Goal: Transaction & Acquisition: Purchase product/service

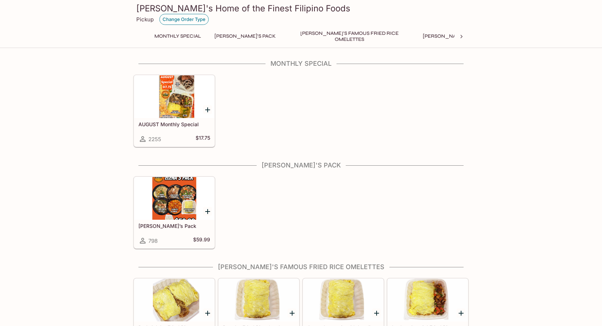
click at [187, 21] on button "Change Order Type" at bounding box center [183, 19] width 49 height 11
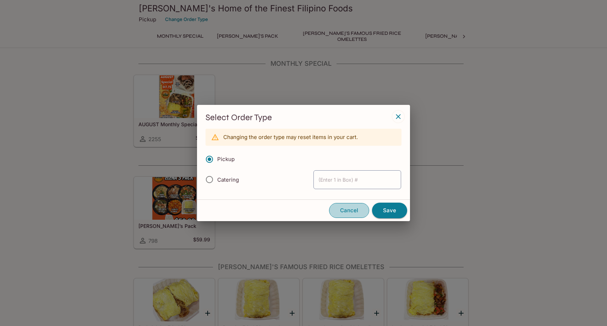
click at [350, 208] on button "Cancel" at bounding box center [349, 210] width 40 height 15
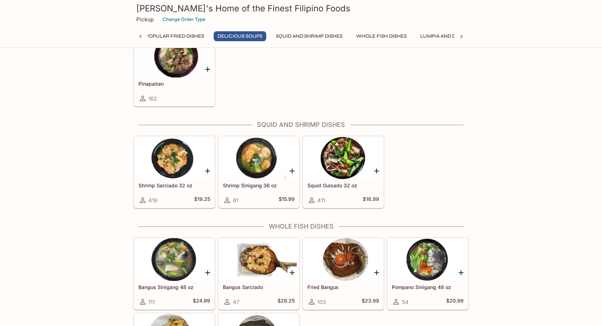
scroll to position [1021, 0]
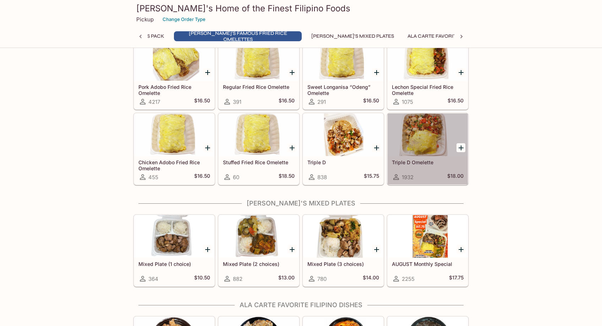
click at [437, 143] on div at bounding box center [428, 134] width 80 height 43
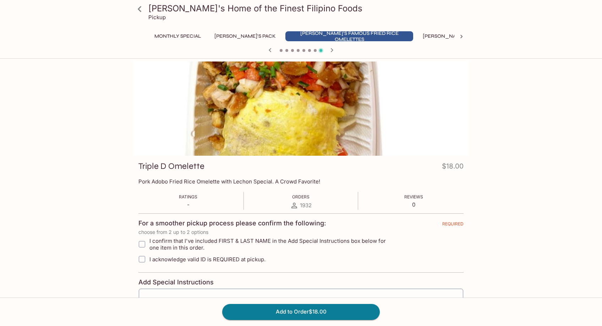
click at [148, 12] on link at bounding box center [140, 9] width 18 height 18
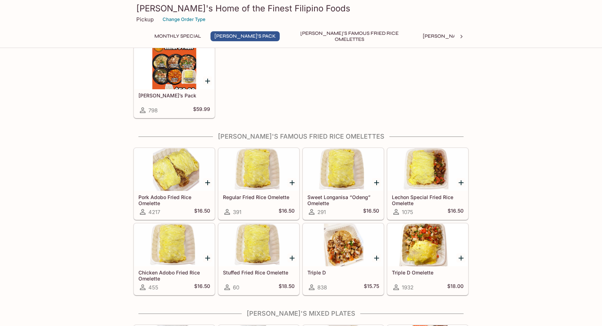
click at [258, 275] on div "Stuffed Fried Rice Omelette 60 $18.50" at bounding box center [259, 280] width 80 height 28
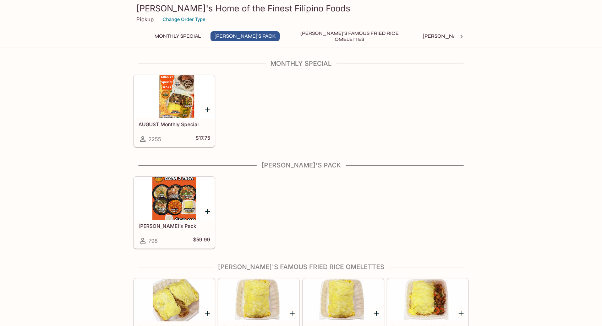
scroll to position [130, 0]
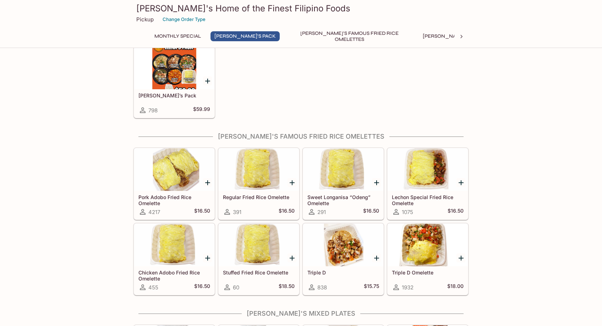
click at [209, 261] on icon "Add Chicken Adobo Fried Rice Omelette" at bounding box center [207, 257] width 9 height 9
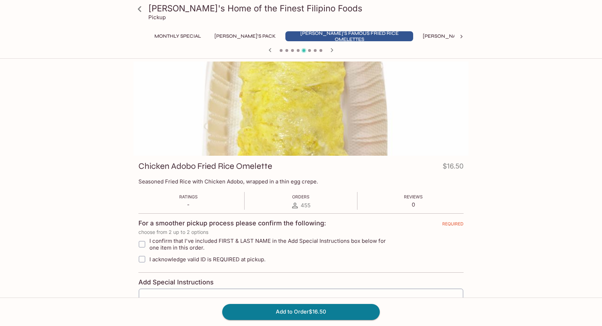
click at [152, 240] on span "I confirm that I've included FIRST & LAST NAME in the Add Special Instructions …" at bounding box center [272, 243] width 246 height 13
click at [149, 240] on input "I confirm that I've included FIRST & LAST NAME in the Add Special Instructions …" at bounding box center [142, 244] width 14 height 14
checkbox input "true"
click at [149, 259] on span at bounding box center [142, 258] width 15 height 15
click at [149, 259] on input "I acknowledge valid ID is REQUIRED at pickup." at bounding box center [142, 259] width 14 height 14
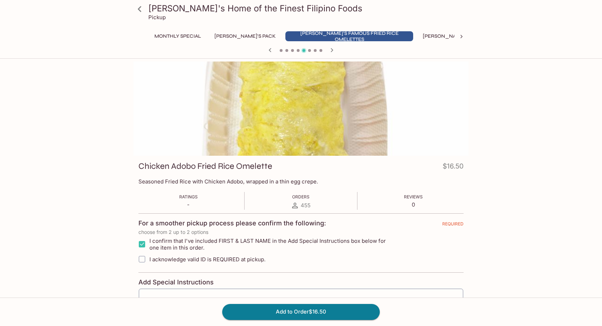
checkbox input "true"
click at [224, 34] on button "[PERSON_NAME]'s Pack" at bounding box center [245, 36] width 69 height 10
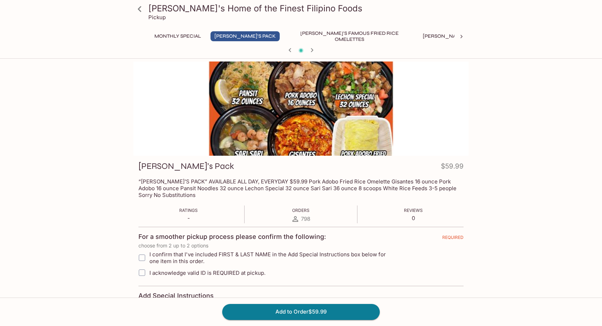
click at [181, 36] on button "Monthly Special" at bounding box center [178, 36] width 54 height 10
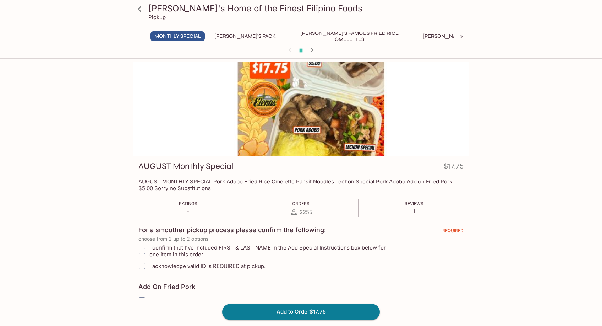
click at [356, 111] on div at bounding box center [300, 108] width 335 height 94
click at [356, 110] on div at bounding box center [300, 108] width 335 height 94
click at [304, 62] on div at bounding box center [300, 108] width 335 height 94
click at [134, 11] on icon at bounding box center [139, 9] width 12 height 12
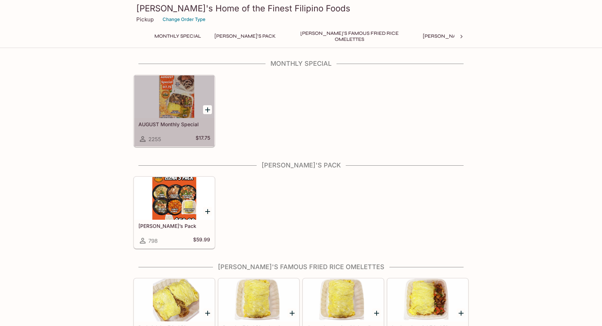
click at [173, 97] on div at bounding box center [174, 96] width 80 height 43
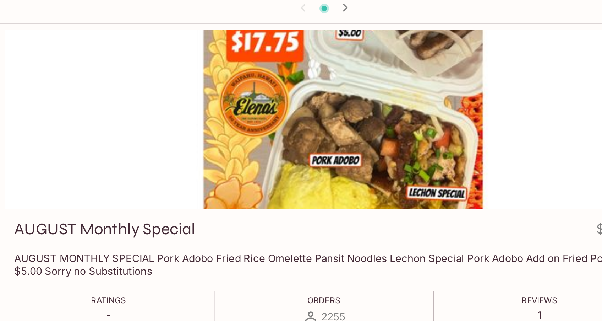
click at [147, 61] on div at bounding box center [300, 108] width 335 height 94
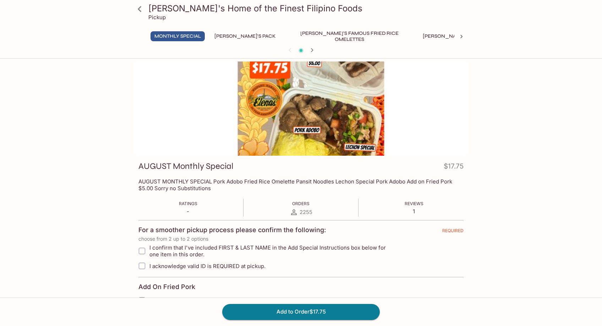
click at [243, 60] on html "[PERSON_NAME]'s Home of the Finest Filipino Foods Pickup Monthly Special [PERSO…" at bounding box center [301, 163] width 602 height 326
click at [248, 37] on button "[PERSON_NAME]'s Pack" at bounding box center [245, 36] width 69 height 10
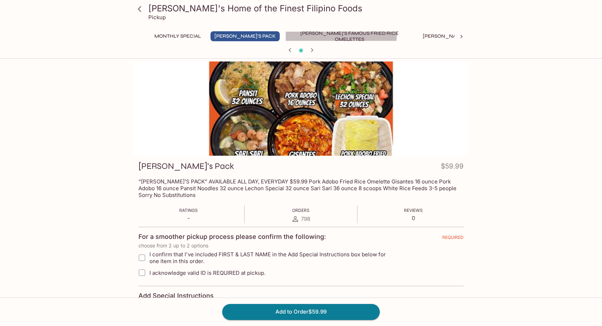
click at [285, 33] on button "[PERSON_NAME]'s Famous Fried Rice Omelettes" at bounding box center [349, 36] width 128 height 10
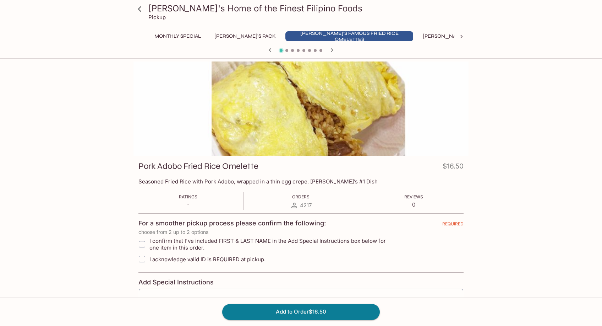
click at [309, 110] on div at bounding box center [300, 108] width 335 height 94
click at [393, 42] on div "Monthly Special [PERSON_NAME]'s Pack [PERSON_NAME]'s Famous Fried Rice Omelette…" at bounding box center [301, 38] width 307 height 14
click at [419, 38] on button "[PERSON_NAME]'s Mixed Plates" at bounding box center [464, 36] width 91 height 10
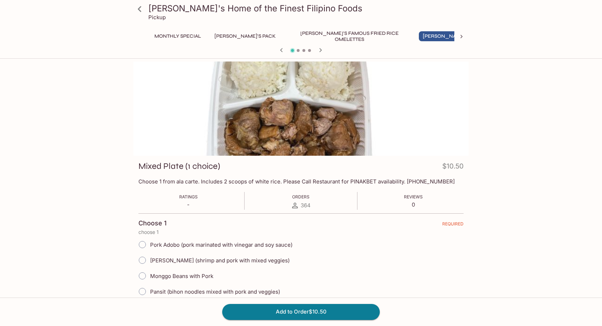
click at [462, 37] on icon at bounding box center [461, 36] width 7 height 7
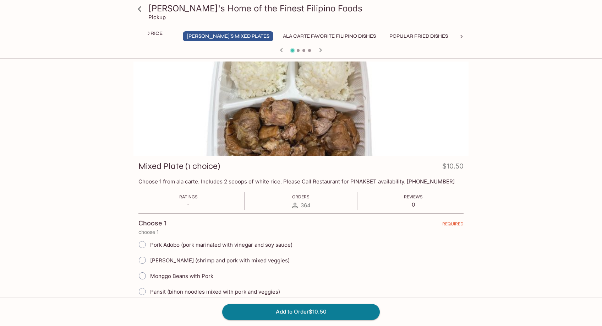
scroll to position [0, 271]
click at [263, 39] on button "Ala Carte Favorite Filipino Dishes" at bounding box center [294, 36] width 101 height 10
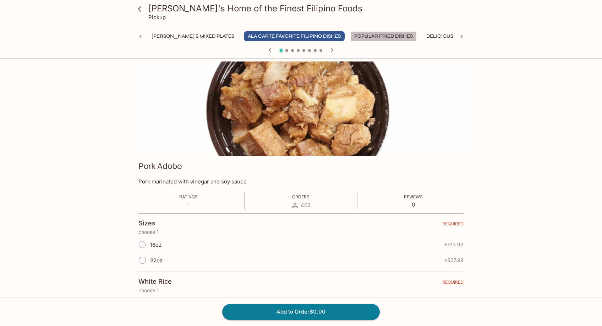
click at [350, 34] on button "Popular Fried Dishes" at bounding box center [383, 36] width 66 height 10
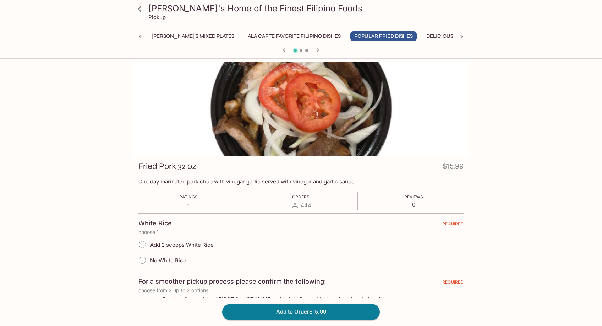
click at [422, 37] on button "Delicious Soups" at bounding box center [448, 36] width 53 height 10
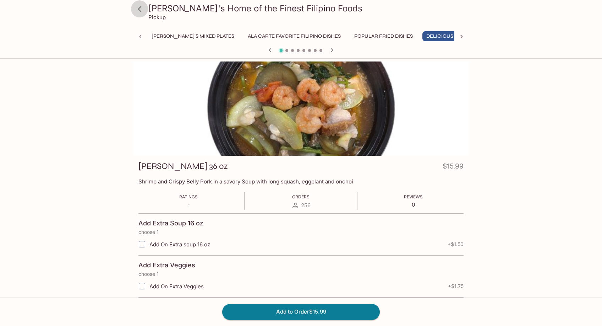
click at [143, 9] on icon at bounding box center [139, 9] width 12 height 12
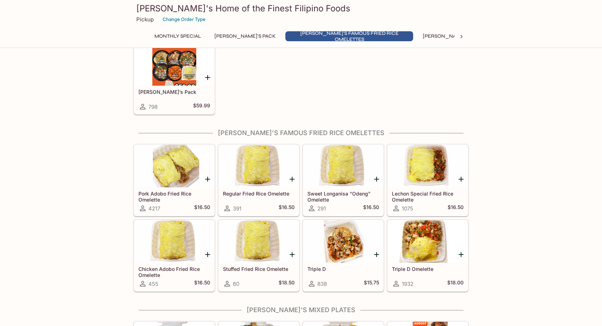
scroll to position [225, 0]
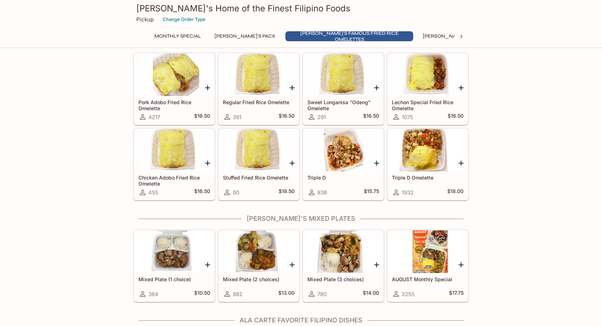
click at [244, 176] on h5 "Stuffed Fried Rice Omelette" at bounding box center [259, 177] width 72 height 6
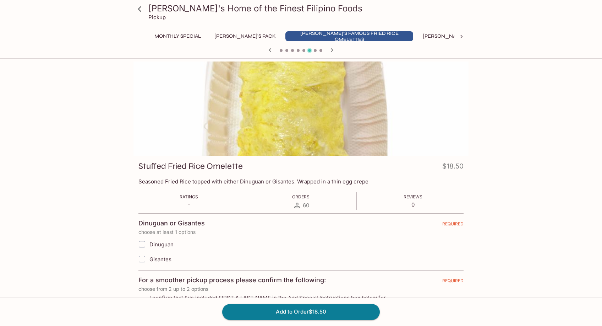
click at [134, 13] on icon at bounding box center [139, 9] width 12 height 12
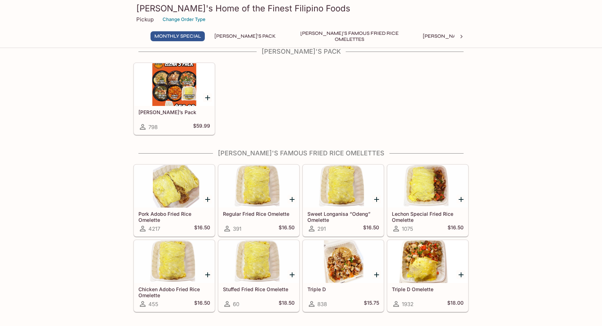
scroll to position [130, 0]
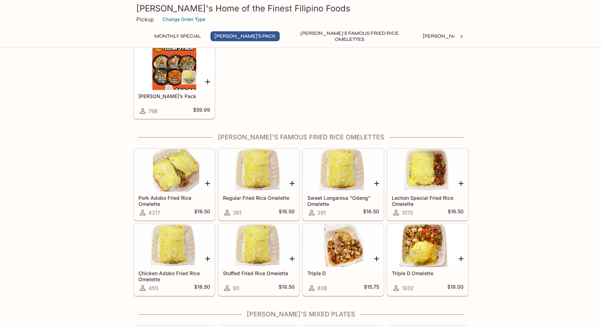
click at [431, 246] on div at bounding box center [428, 245] width 80 height 43
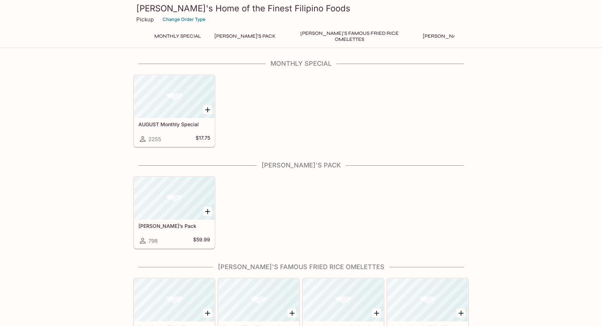
scroll to position [130, 0]
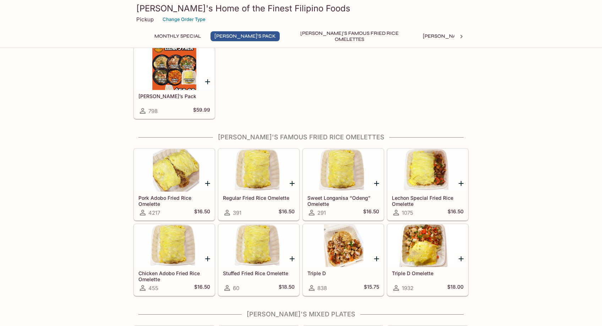
click at [332, 259] on div at bounding box center [343, 245] width 80 height 43
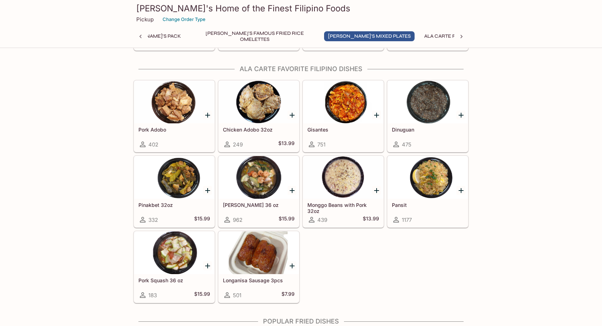
scroll to position [465, 0]
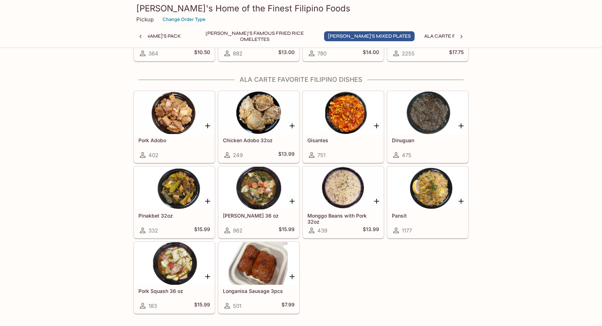
click at [373, 124] on icon "Add Gisantes" at bounding box center [376, 125] width 9 height 9
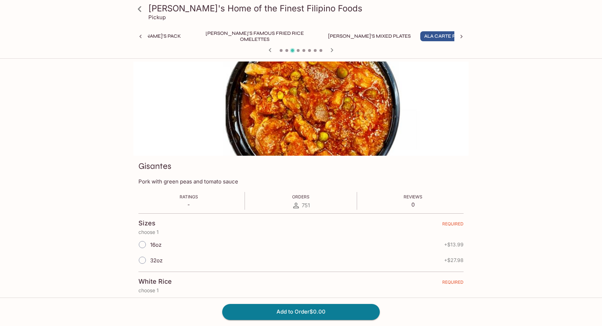
scroll to position [0, 95]
click at [159, 262] on span "32oz" at bounding box center [156, 260] width 12 height 7
click at [150, 262] on input "32oz" at bounding box center [142, 259] width 15 height 15
radio input "true"
click at [237, 314] on button "Add to Order $27.98" at bounding box center [301, 312] width 158 height 16
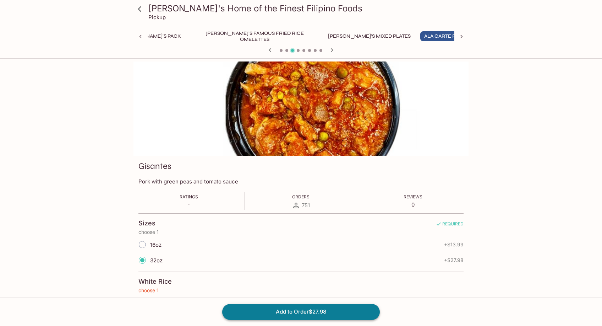
scroll to position [75, 0]
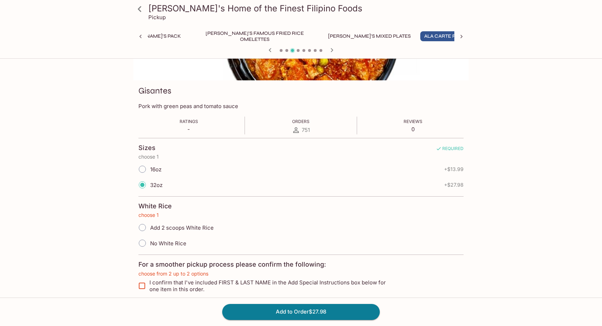
click at [156, 228] on span "Add 2 scoops White Rice" at bounding box center [182, 227] width 64 height 7
click at [150, 228] on input "Add 2 scoops White Rice" at bounding box center [142, 227] width 15 height 15
radio input "true"
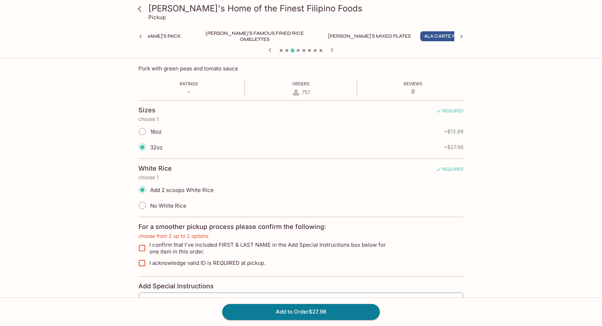
scroll to position [185, 0]
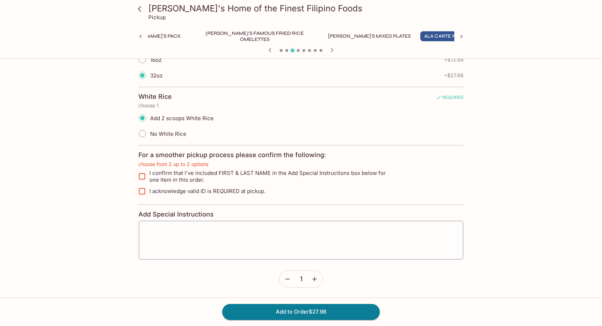
click at [145, 177] on input "I confirm that I've included FIRST & LAST NAME in the Add Special Instructions …" at bounding box center [142, 176] width 14 height 14
checkbox input "true"
click at [145, 187] on input "I acknowledge valid ID is REQUIRED at pickup." at bounding box center [142, 191] width 14 height 14
checkbox input "true"
click at [171, 243] on textarea at bounding box center [301, 239] width 315 height 27
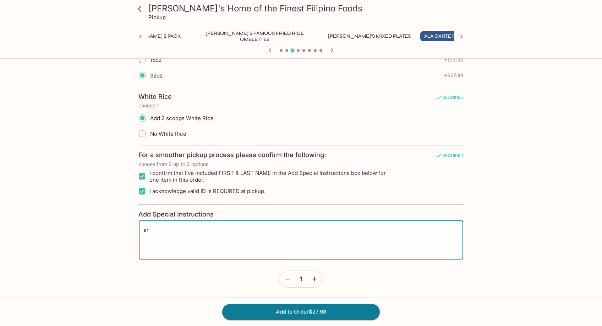
type textarea "a"
type textarea "[PERSON_NAME]"
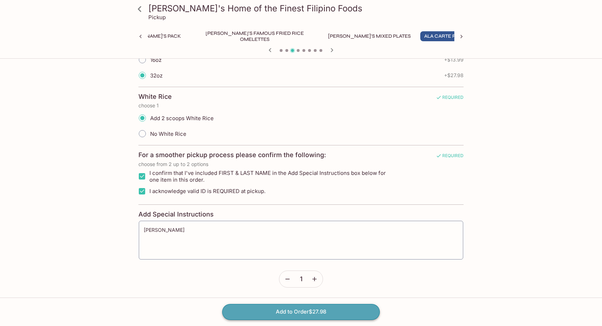
click at [279, 310] on button "Add to Order $27.98" at bounding box center [301, 312] width 158 height 16
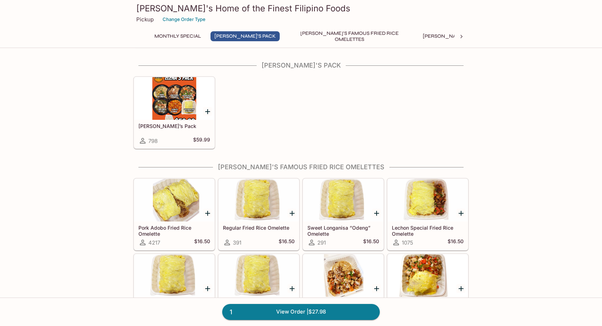
scroll to position [198, 0]
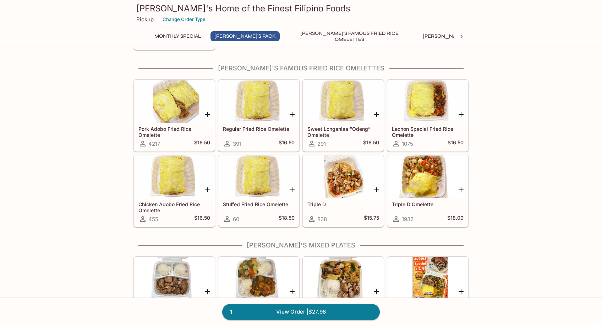
click at [208, 116] on icon "Add Pork Adobo Fried Rice Omelette" at bounding box center [207, 114] width 9 height 9
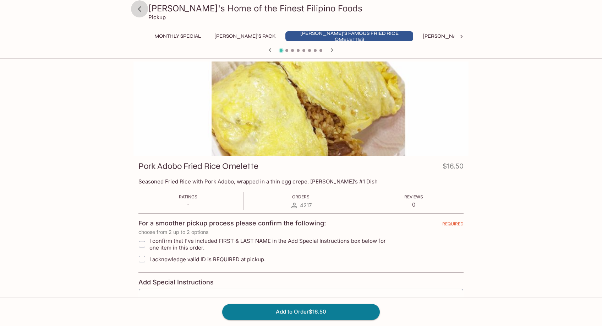
click at [142, 10] on icon at bounding box center [139, 9] width 12 height 12
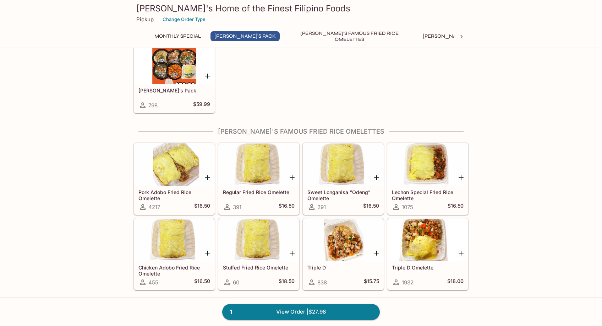
scroll to position [203, 0]
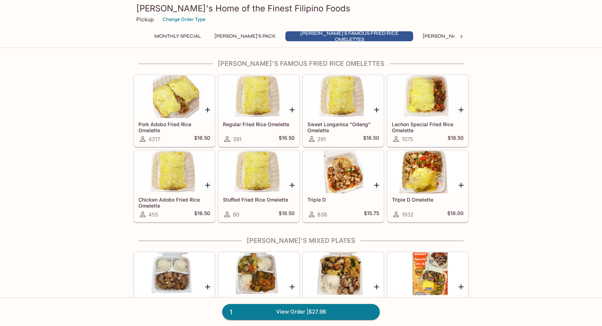
click at [208, 182] on icon "Add Chicken Adobo Fried Rice Omelette" at bounding box center [207, 185] width 9 height 9
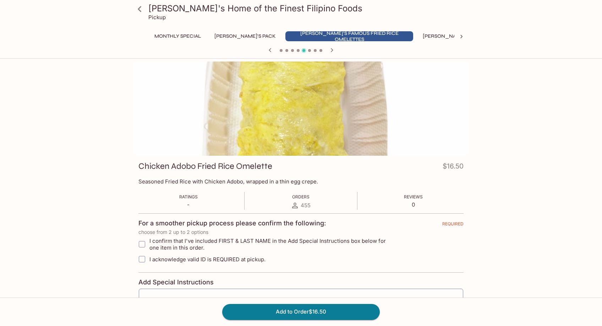
click at [133, 5] on icon at bounding box center [139, 9] width 12 height 12
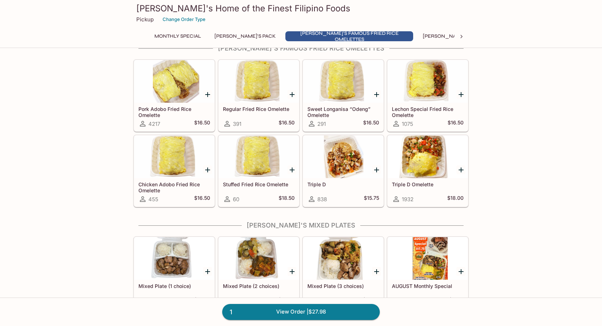
scroll to position [216, 0]
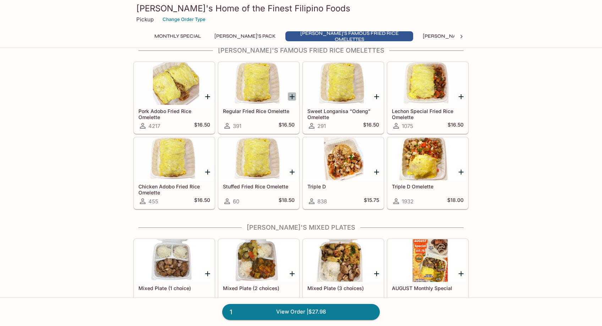
click at [292, 96] on icon "Add Regular Fried Rice Omelette" at bounding box center [292, 96] width 5 height 5
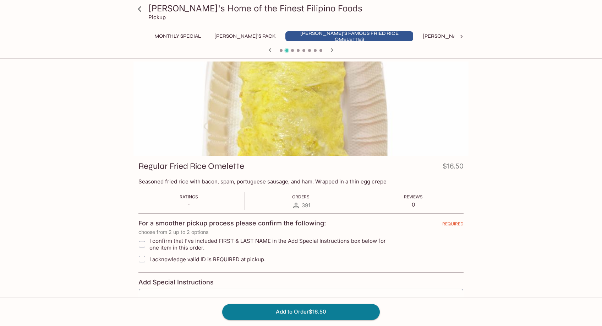
scroll to position [50, 0]
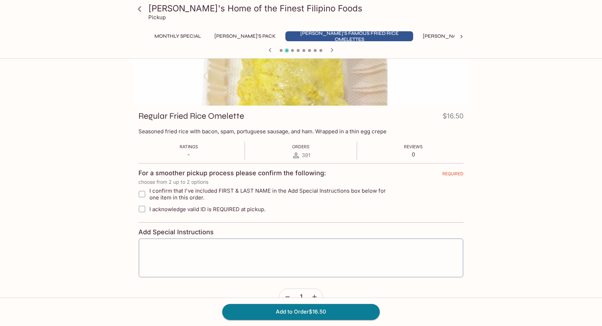
click at [147, 194] on input "I confirm that I've included FIRST & LAST NAME in the Add Special Instructions …" at bounding box center [142, 194] width 14 height 14
checkbox input "true"
click at [157, 209] on span "I acknowledge valid ID is REQUIRED at pickup." at bounding box center [207, 209] width 116 height 7
click at [149, 209] on input "I acknowledge valid ID is REQUIRED at pickup." at bounding box center [142, 209] width 14 height 14
checkbox input "true"
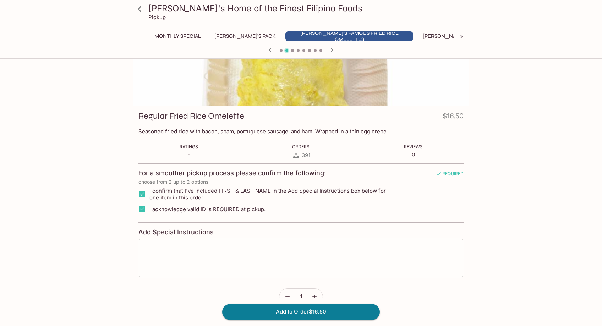
click at [182, 269] on textarea at bounding box center [301, 257] width 315 height 27
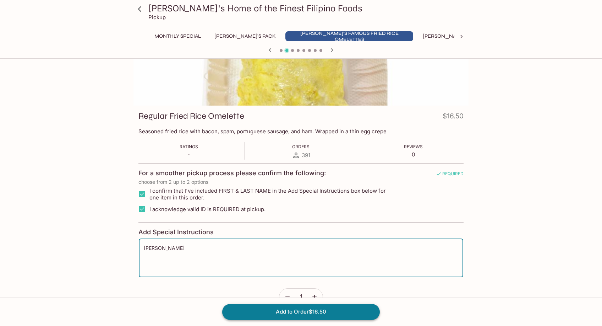
type textarea "[PERSON_NAME]"
click at [237, 307] on button "Add to Order $16.50" at bounding box center [301, 312] width 158 height 16
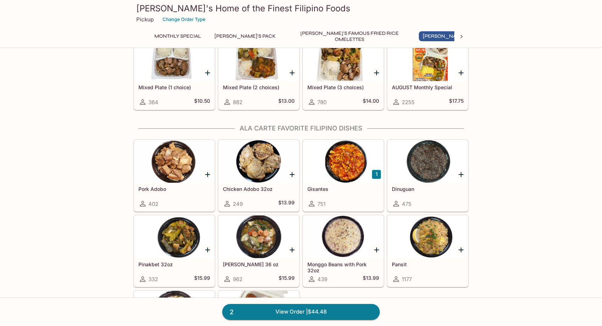
scroll to position [418, 0]
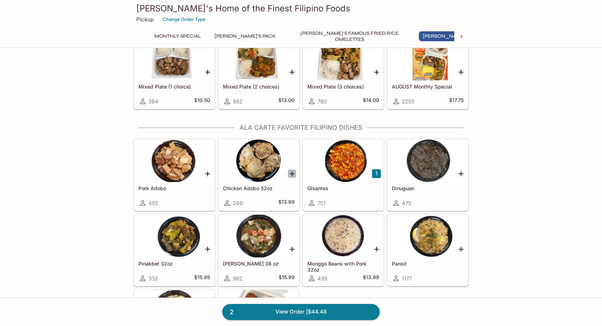
click at [295, 174] on icon "Add Chicken Adobo 32oz" at bounding box center [292, 173] width 9 height 9
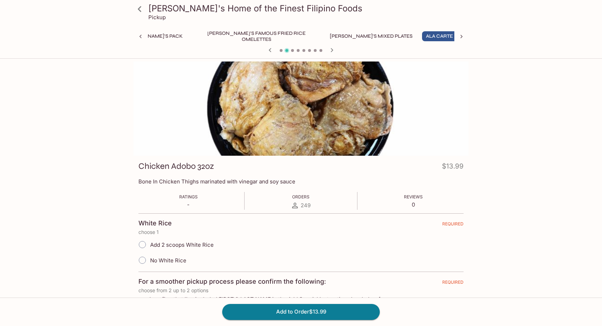
scroll to position [0, 95]
click at [156, 263] on label "No White Rice" at bounding box center [161, 260] width 52 height 16
click at [150, 263] on input "No White Rice" at bounding box center [142, 259] width 15 height 15
radio input "true"
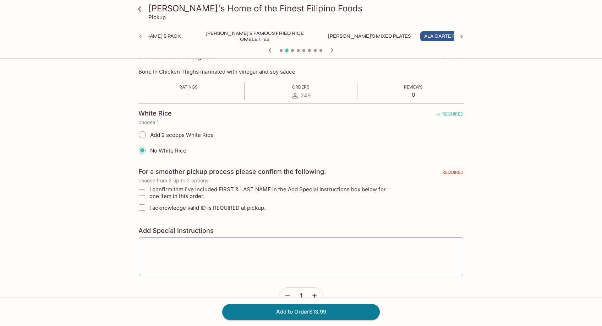
scroll to position [134, 0]
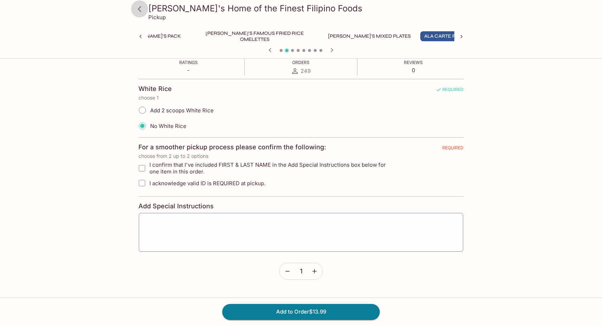
click at [138, 9] on icon at bounding box center [139, 9] width 12 height 12
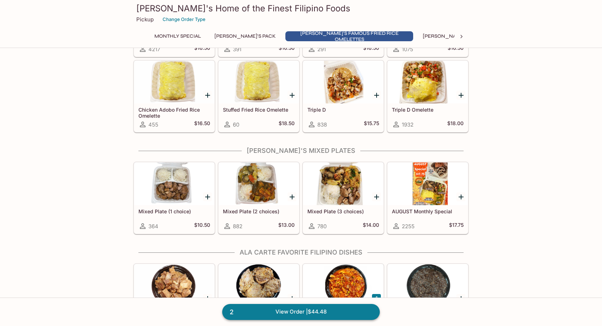
scroll to position [293, 0]
click at [290, 309] on link "2 View Order | $44.48" at bounding box center [301, 312] width 158 height 16
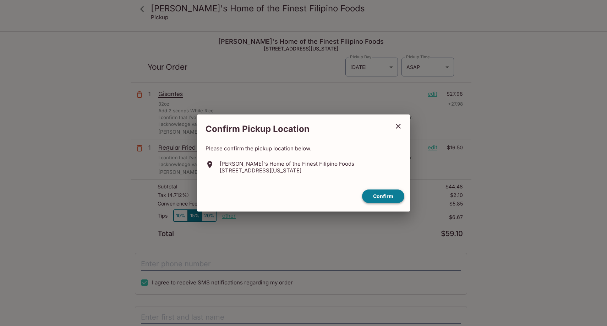
click at [383, 197] on button "Confirm" at bounding box center [383, 196] width 42 height 14
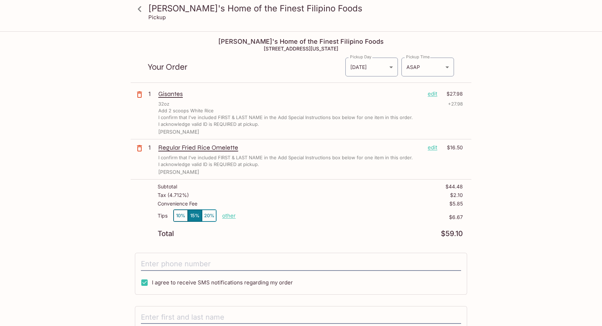
click at [235, 213] on p "other" at bounding box center [228, 215] width 13 height 7
click at [431, 149] on p "edit" at bounding box center [433, 147] width 10 height 8
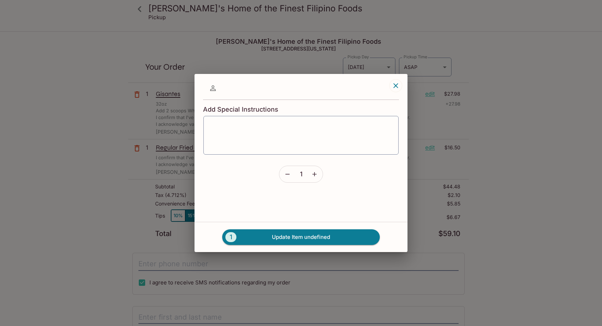
type textarea "[PERSON_NAME]"
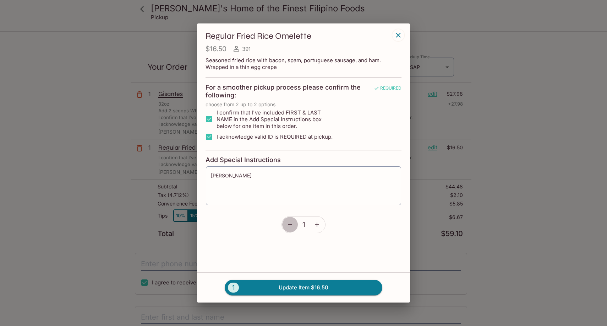
click at [291, 221] on icon "button" at bounding box center [290, 224] width 7 height 7
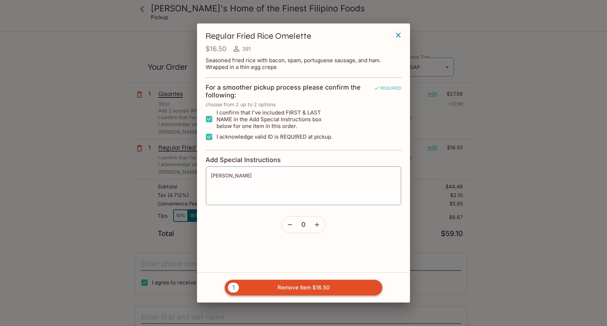
click at [313, 288] on button "1 Remove Item $16.50" at bounding box center [304, 287] width 158 height 16
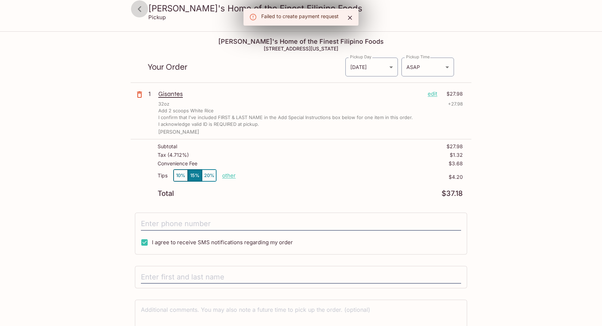
click at [141, 8] on icon at bounding box center [139, 9] width 12 height 12
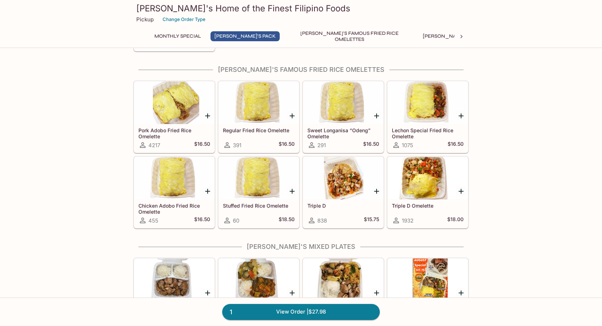
scroll to position [196, 0]
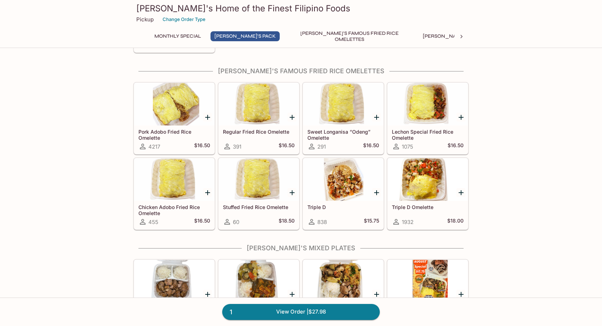
click at [211, 192] on icon "Add Chicken Adobo Fried Rice Omelette" at bounding box center [207, 192] width 9 height 9
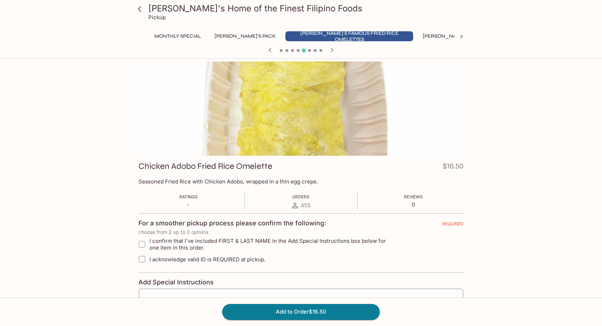
click at [214, 245] on span "I confirm that I've included FIRST & LAST NAME in the Add Special Instructions …" at bounding box center [272, 243] width 246 height 13
click at [149, 245] on input "I confirm that I've included FIRST & LAST NAME in the Add Special Instructions …" at bounding box center [142, 244] width 14 height 14
checkbox input "true"
click at [213, 263] on label "I acknowledge valid ID is REQUIRED at pickup." at bounding box center [265, 258] width 261 height 15
click at [149, 263] on input "I acknowledge valid ID is REQUIRED at pickup." at bounding box center [142, 259] width 14 height 14
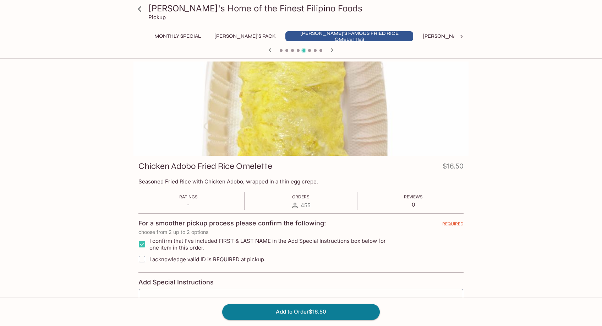
checkbox input "true"
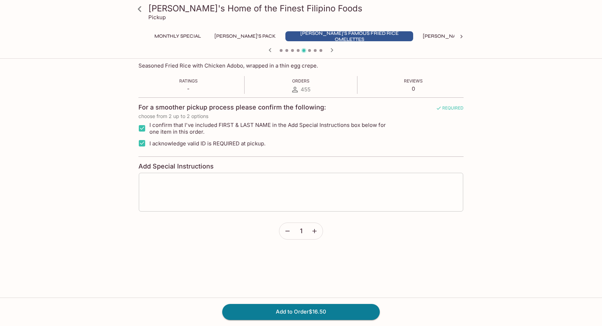
click at [198, 181] on textarea at bounding box center [301, 192] width 315 height 27
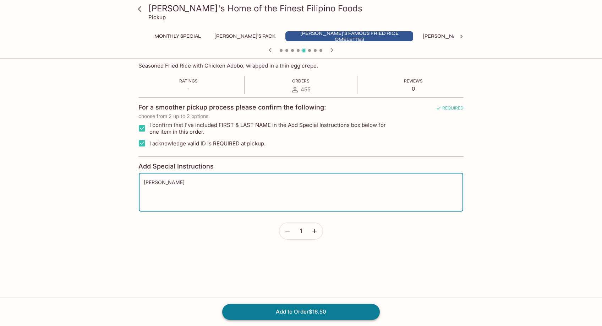
type textarea "[PERSON_NAME]"
click at [261, 311] on button "Add to Order $16.50" at bounding box center [301, 312] width 158 height 16
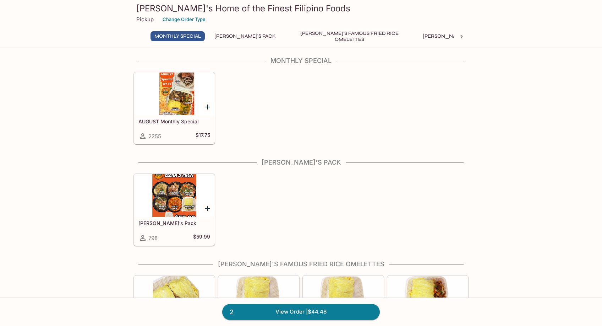
scroll to position [263, 0]
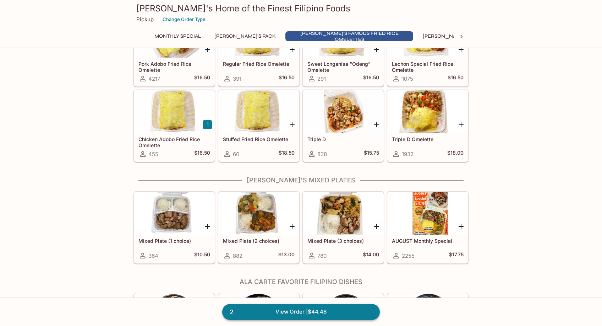
click at [300, 317] on link "2 View Order | $44.48" at bounding box center [301, 312] width 158 height 16
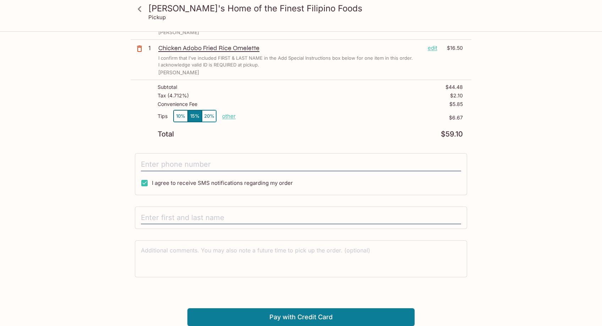
scroll to position [99, 0]
click at [219, 111] on div "Tips 10% 15% 20% other" at bounding box center [197, 117] width 78 height 15
click at [221, 117] on div "Tips 10% 15% 20% other" at bounding box center [197, 117] width 78 height 15
click at [230, 118] on p "other" at bounding box center [228, 116] width 13 height 7
click at [270, 117] on input "6.67" at bounding box center [270, 117] width 23 height 8
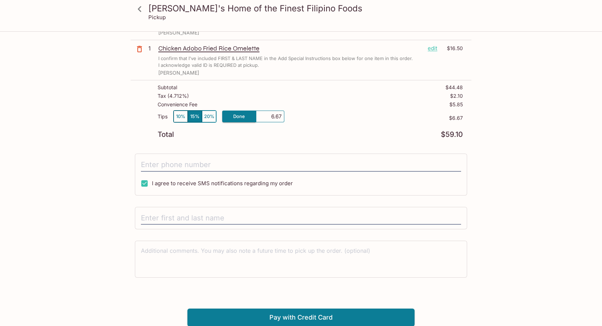
click at [270, 117] on input "6.67" at bounding box center [270, 117] width 23 height 8
type input "0.00"
click at [276, 141] on div "Subtotal $44.48 Tax ( 4.712% ) $2.10 Convenience Fee $5.85 Tips 10% 15% 20% oth…" at bounding box center [301, 111] width 341 height 62
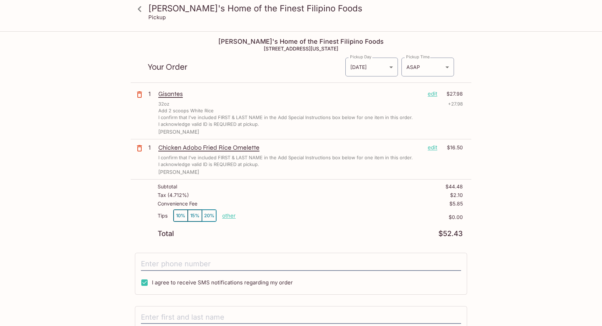
scroll to position [0, 0]
drag, startPoint x: 188, startPoint y: 92, endPoint x: 143, endPoint y: 92, distance: 45.1
click at [143, 92] on div "1 Gisantes edit $27.98 32oz + 27.98 Add 2 scoops White Rice I confirm that I've…" at bounding box center [301, 113] width 341 height 54
copy div "1 Gisantes"
